Goal: Task Accomplishment & Management: Use online tool/utility

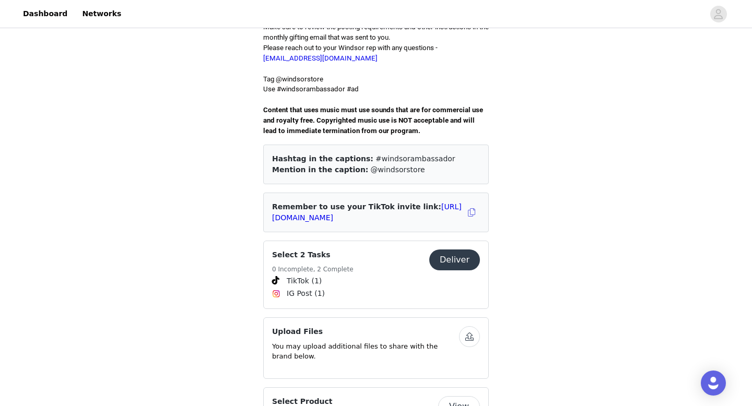
scroll to position [302, 0]
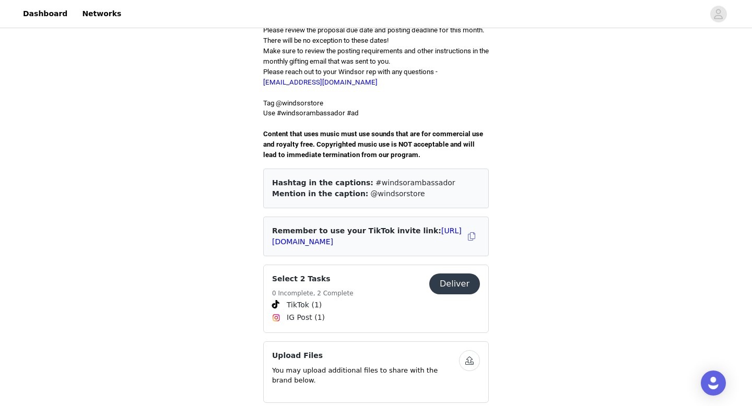
click at [451, 274] on button "Deliver" at bounding box center [454, 284] width 51 height 21
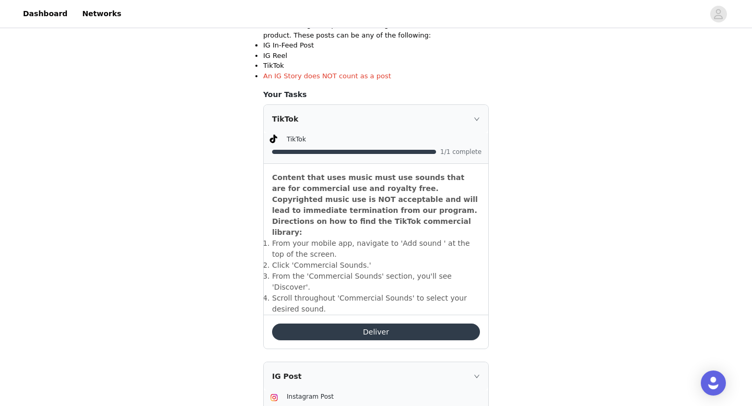
scroll to position [243, 0]
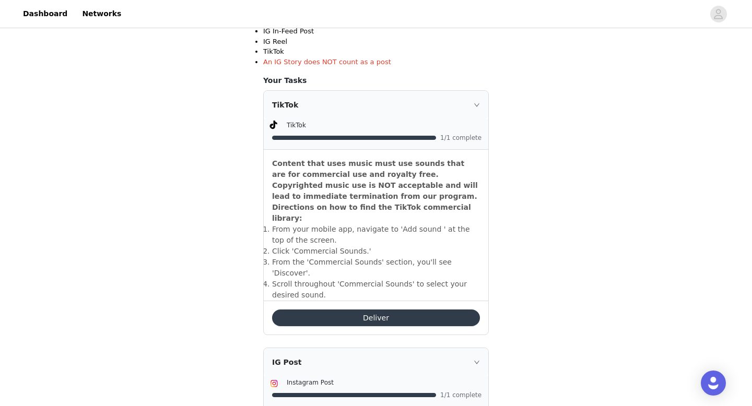
click at [383, 310] on button "Deliver" at bounding box center [376, 318] width 208 height 17
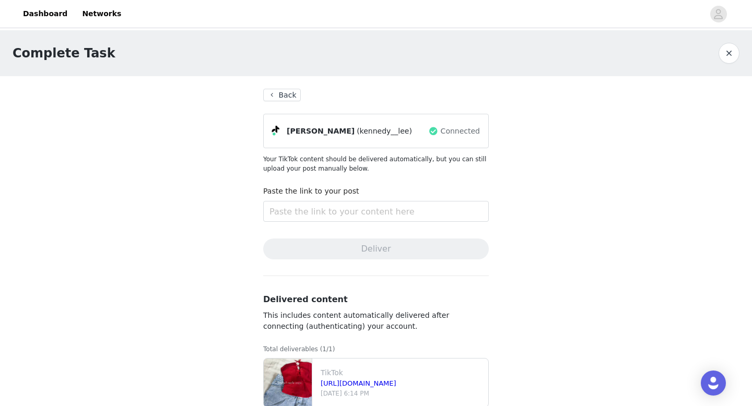
click at [279, 91] on button "Back" at bounding box center [282, 95] width 38 height 13
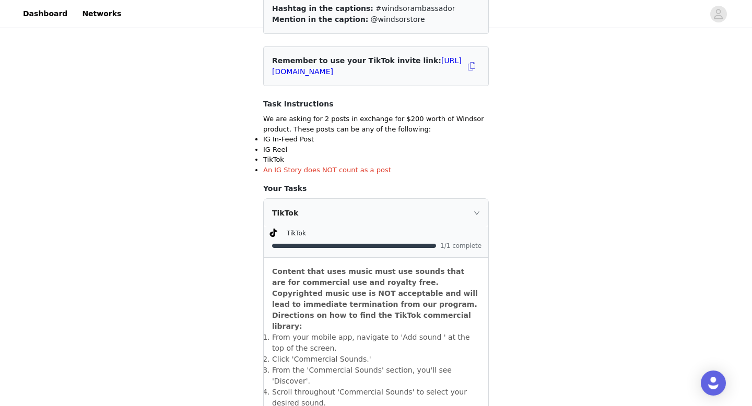
scroll to position [174, 0]
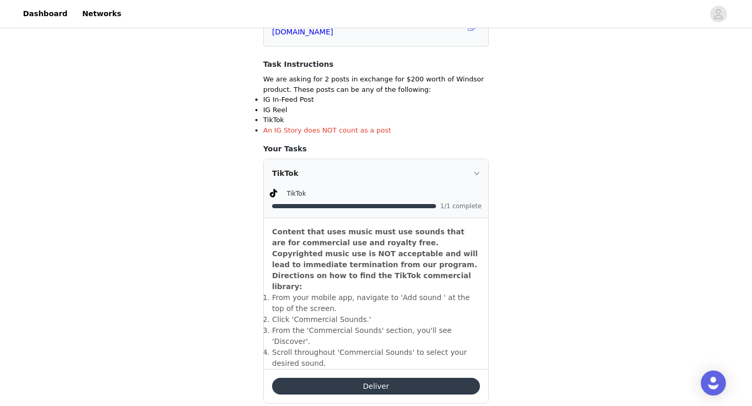
click at [367, 378] on button "Deliver" at bounding box center [376, 386] width 208 height 17
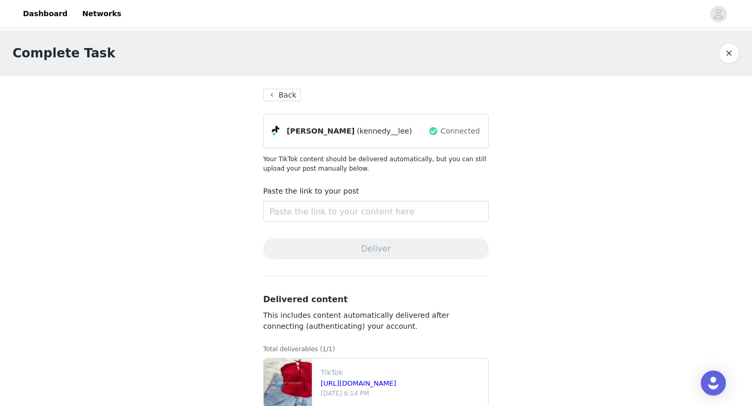
scroll to position [22, 0]
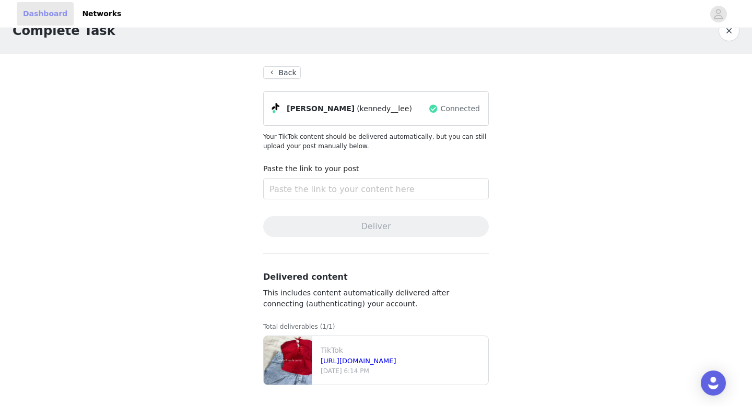
click at [51, 18] on link "Dashboard" at bounding box center [45, 13] width 57 height 23
